Goal: Information Seeking & Learning: Learn about a topic

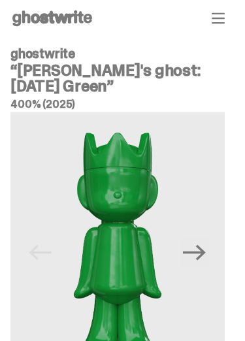
click at [206, 241] on icon "Next" at bounding box center [194, 252] width 23 height 23
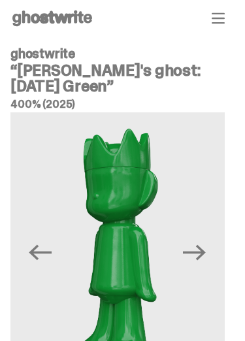
click at [206, 247] on icon "Next" at bounding box center [194, 252] width 23 height 23
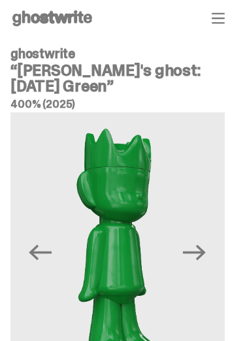
click at [206, 245] on icon "Next" at bounding box center [194, 252] width 23 height 23
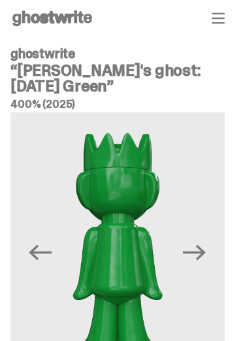
click at [206, 251] on icon "Next" at bounding box center [194, 253] width 23 height 16
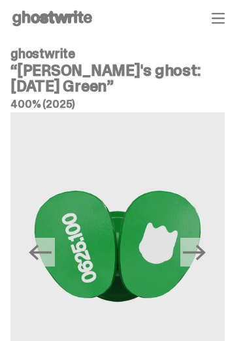
click at [206, 247] on icon "Next" at bounding box center [194, 252] width 23 height 23
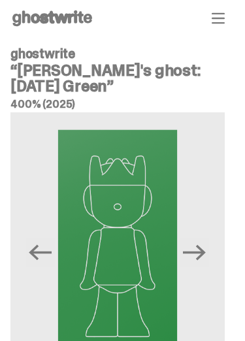
click at [206, 246] on icon "Next" at bounding box center [194, 252] width 23 height 23
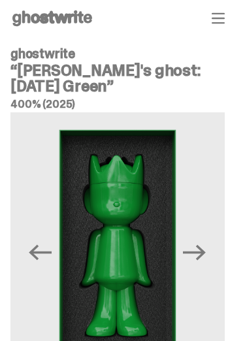
click at [206, 246] on icon "Next" at bounding box center [194, 252] width 23 height 23
